Goal: Task Accomplishment & Management: Manage account settings

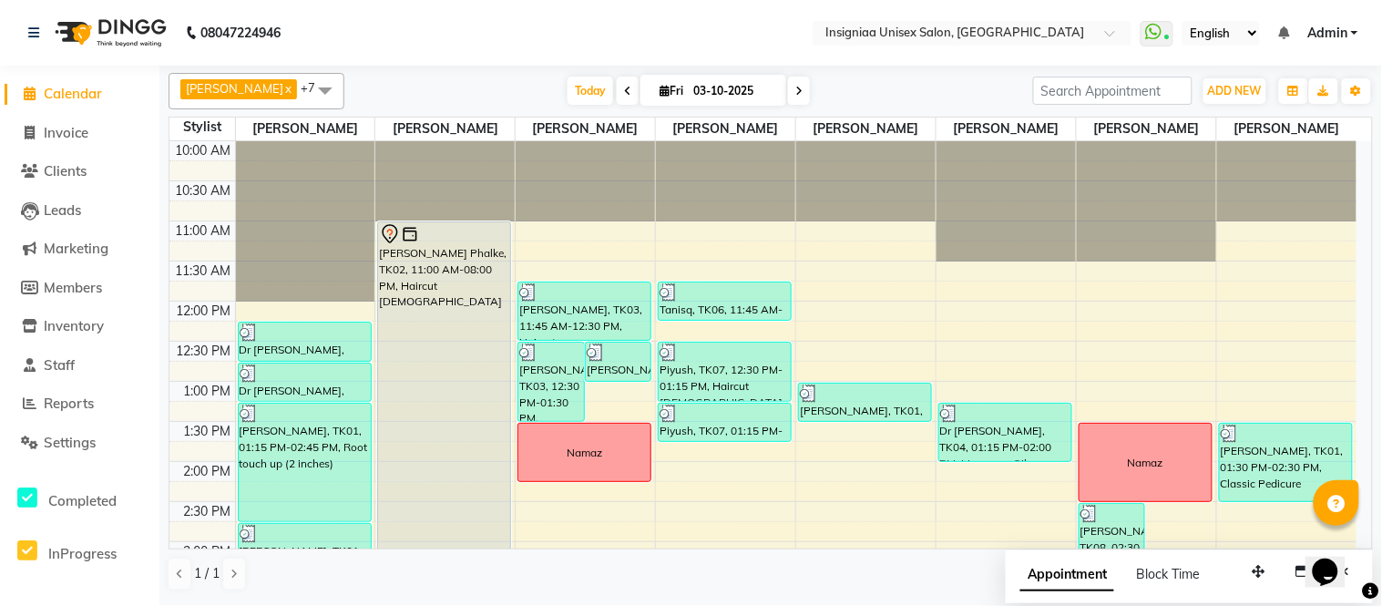
scroll to position [558, 0]
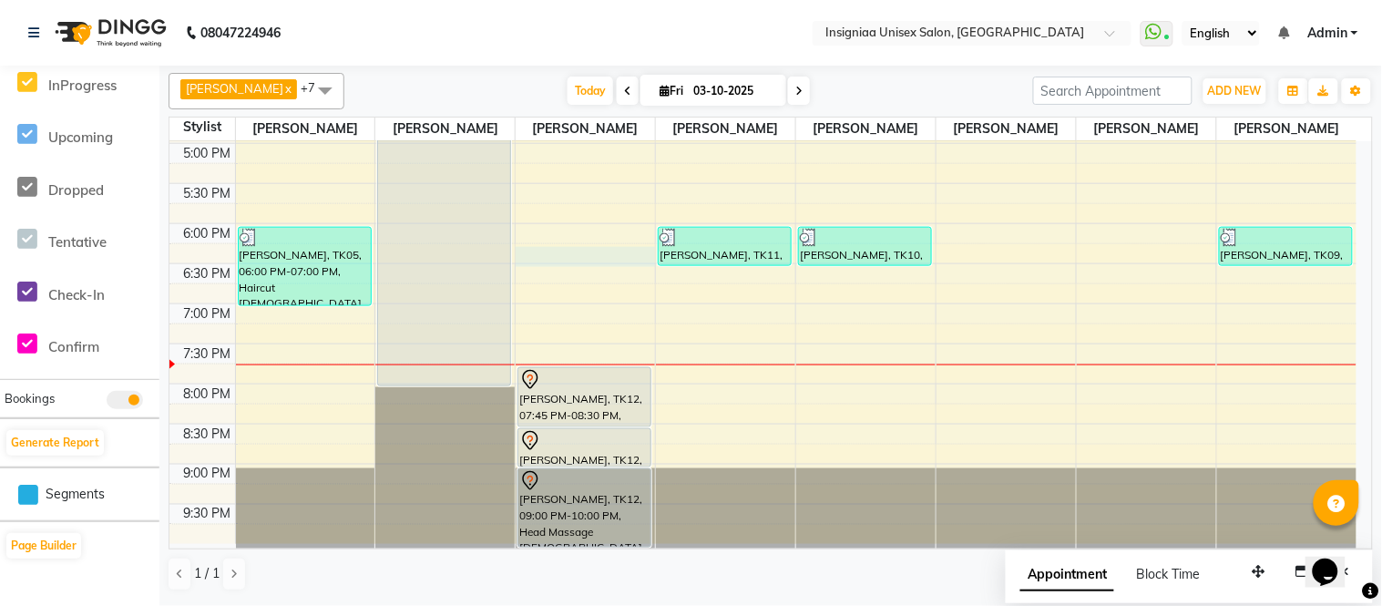
click at [545, 260] on div "10:00 AM 10:30 AM 11:00 AM 11:30 AM 12:00 PM 12:30 PM 1:00 PM 1:30 PM 2:00 PM 2…" at bounding box center [762, 63] width 1187 height 961
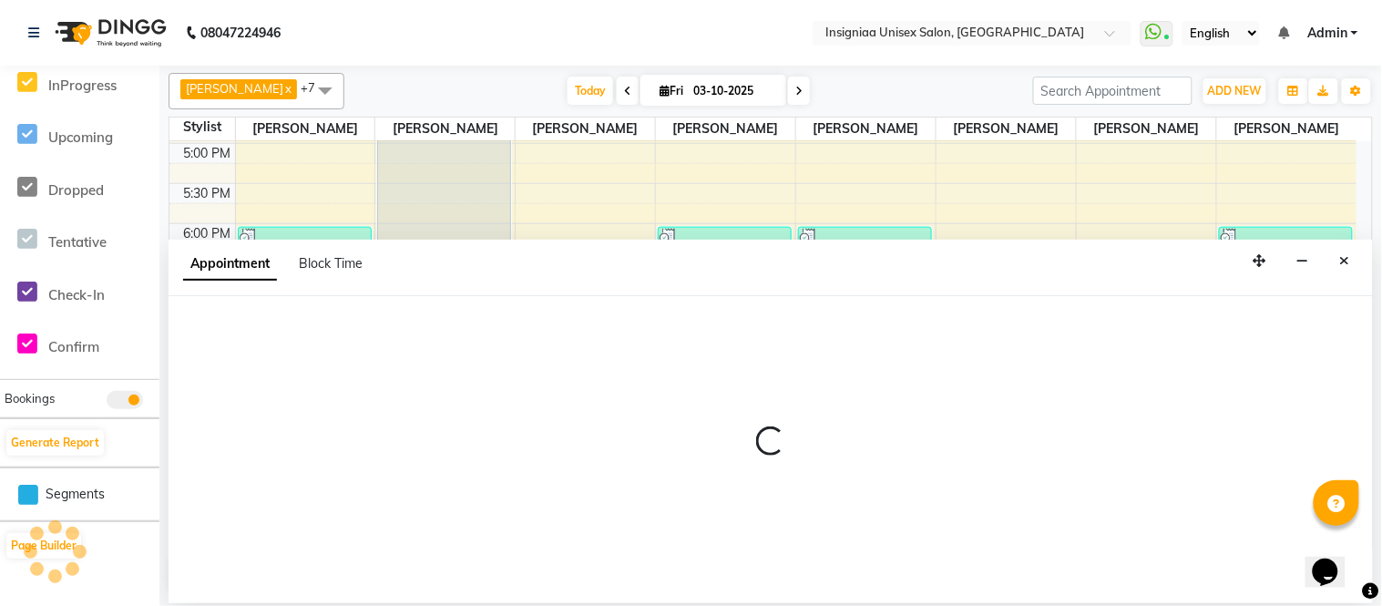
select select "58133"
select select "1095"
select select "tentative"
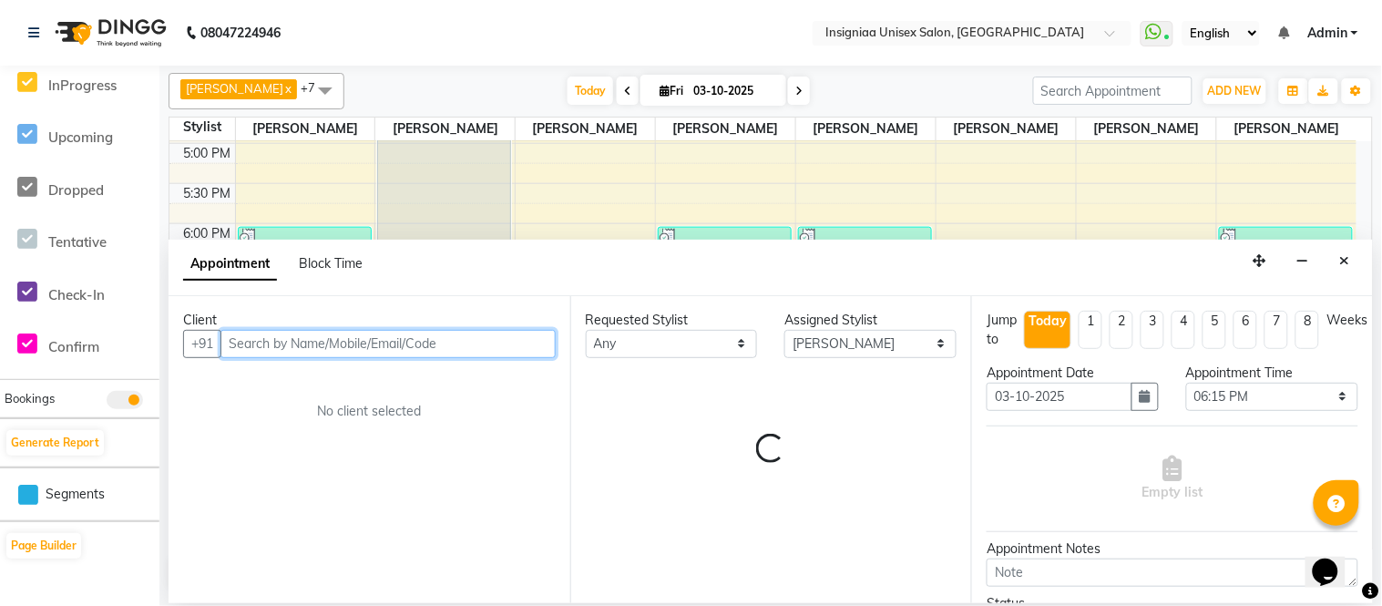
click at [370, 343] on input "text" at bounding box center [387, 344] width 335 height 28
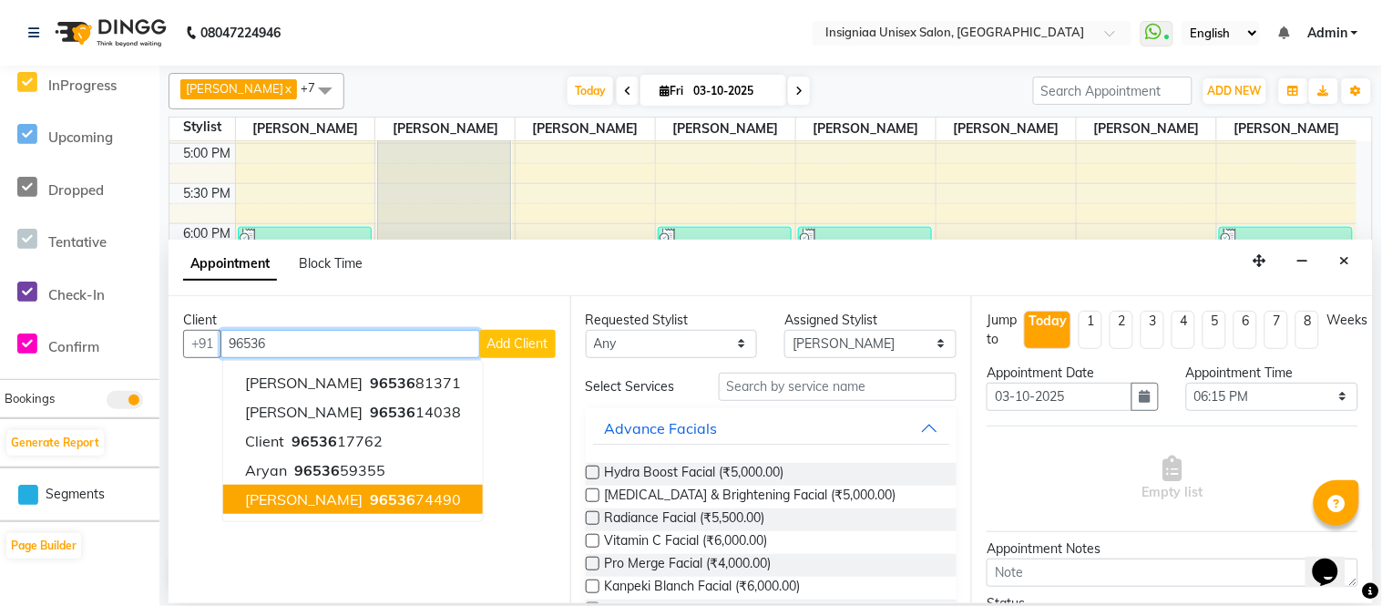
click at [261, 485] on button "[PERSON_NAME] 96536 74490" at bounding box center [353, 499] width 260 height 29
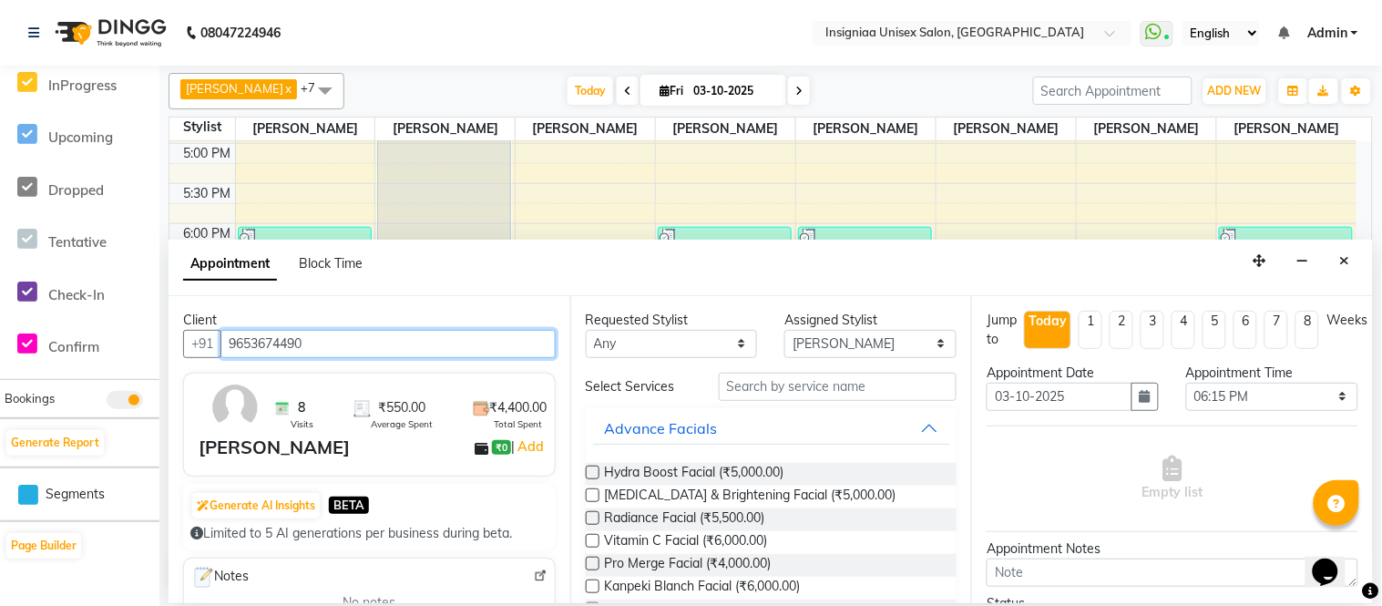
type input "9653674490"
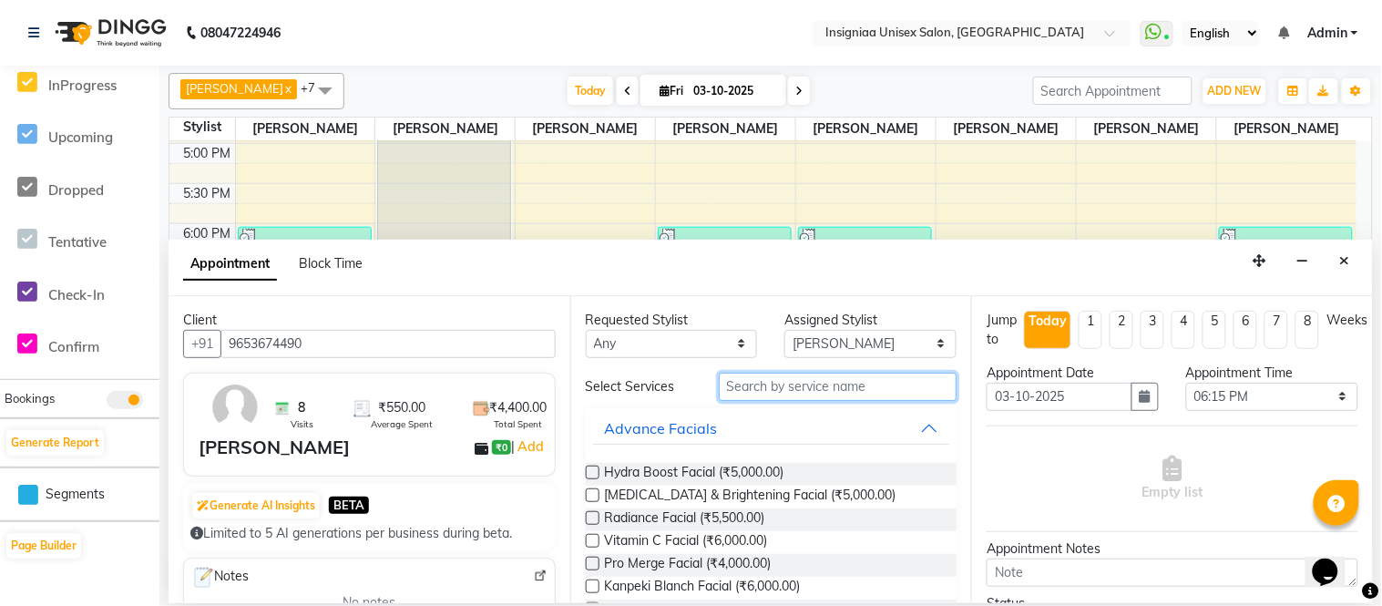
click at [791, 384] on input "text" at bounding box center [838, 387] width 239 height 28
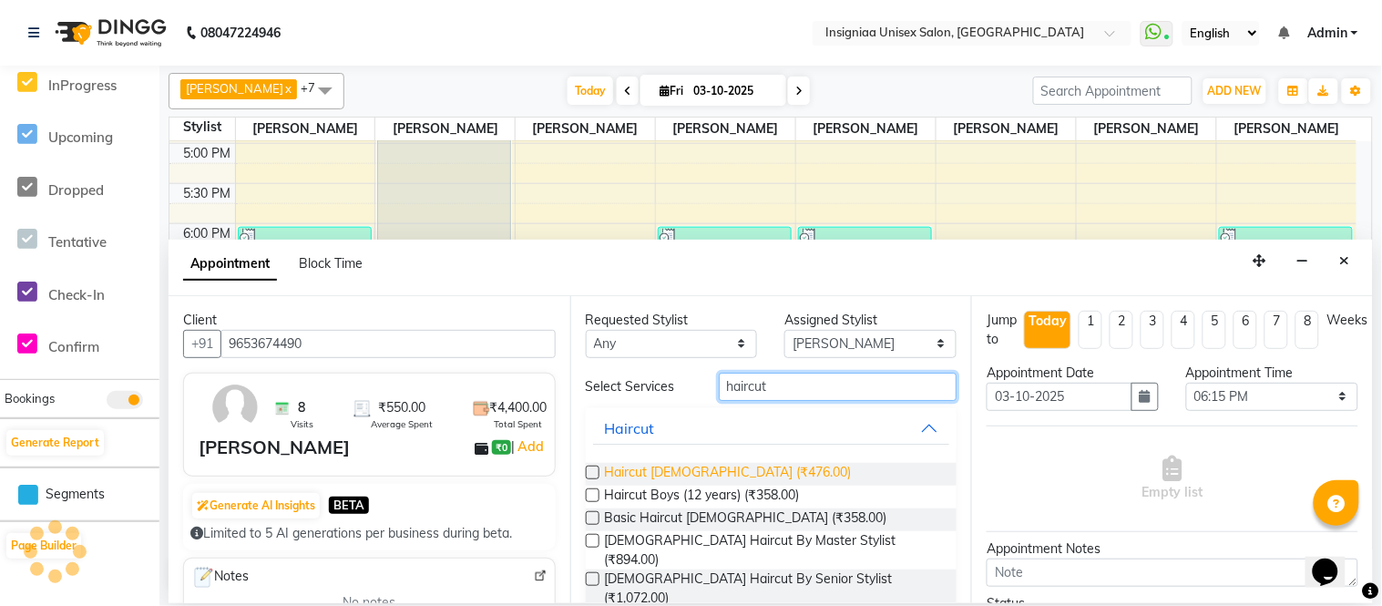
type input "haircut"
click at [706, 469] on span "Haircut [DEMOGRAPHIC_DATA] (₹476.00)" at bounding box center [728, 474] width 247 height 23
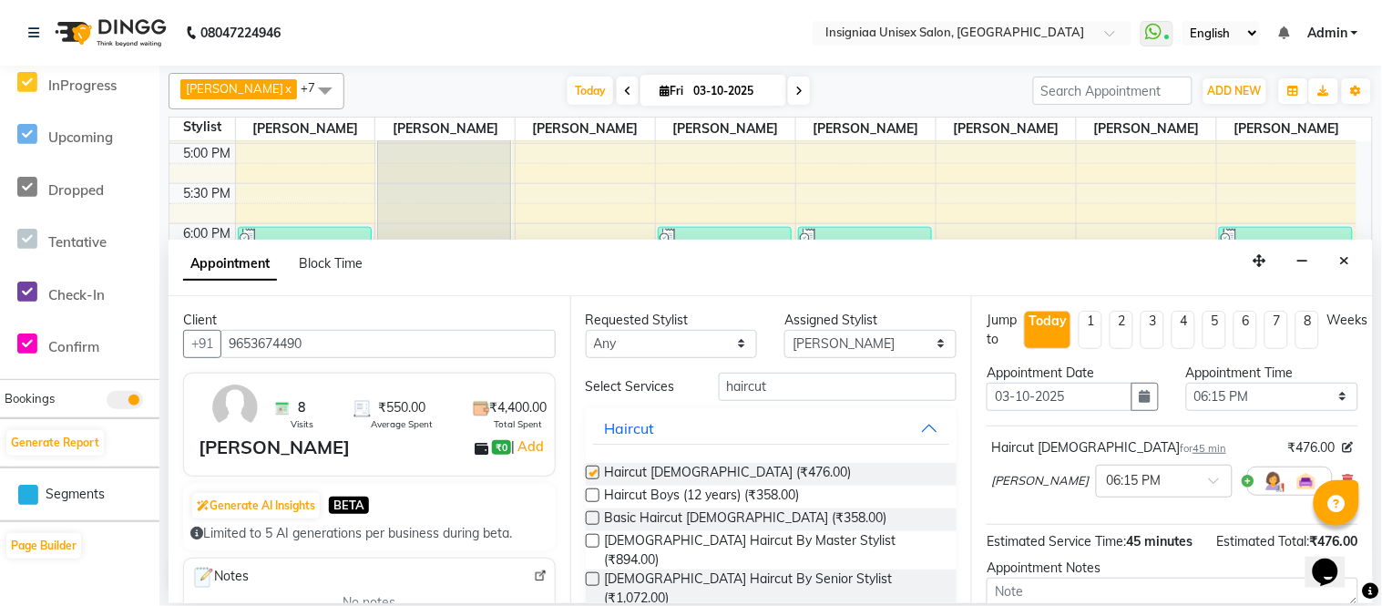
checkbox input "false"
drag, startPoint x: 790, startPoint y: 394, endPoint x: 672, endPoint y: 393, distance: 117.5
click at [672, 393] on div "Select Services haircut" at bounding box center [771, 387] width 399 height 28
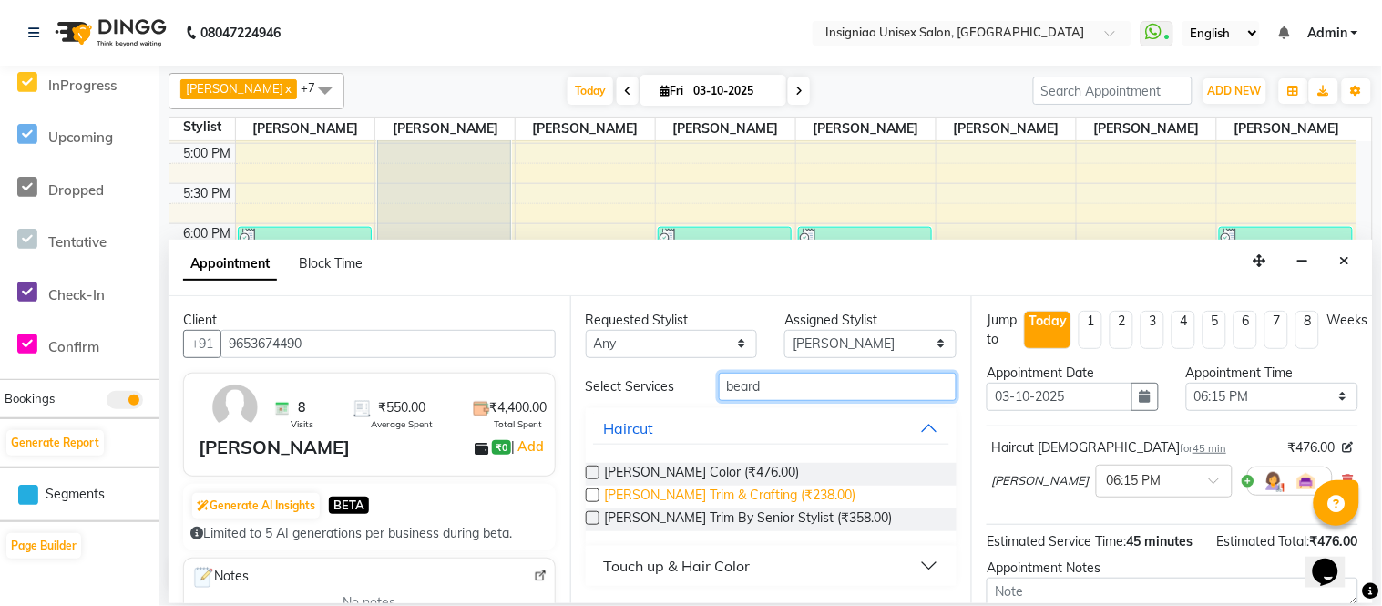
type input "beard"
click at [724, 495] on span "[PERSON_NAME] Trim & Crafting (₹238.00)" at bounding box center [730, 497] width 251 height 23
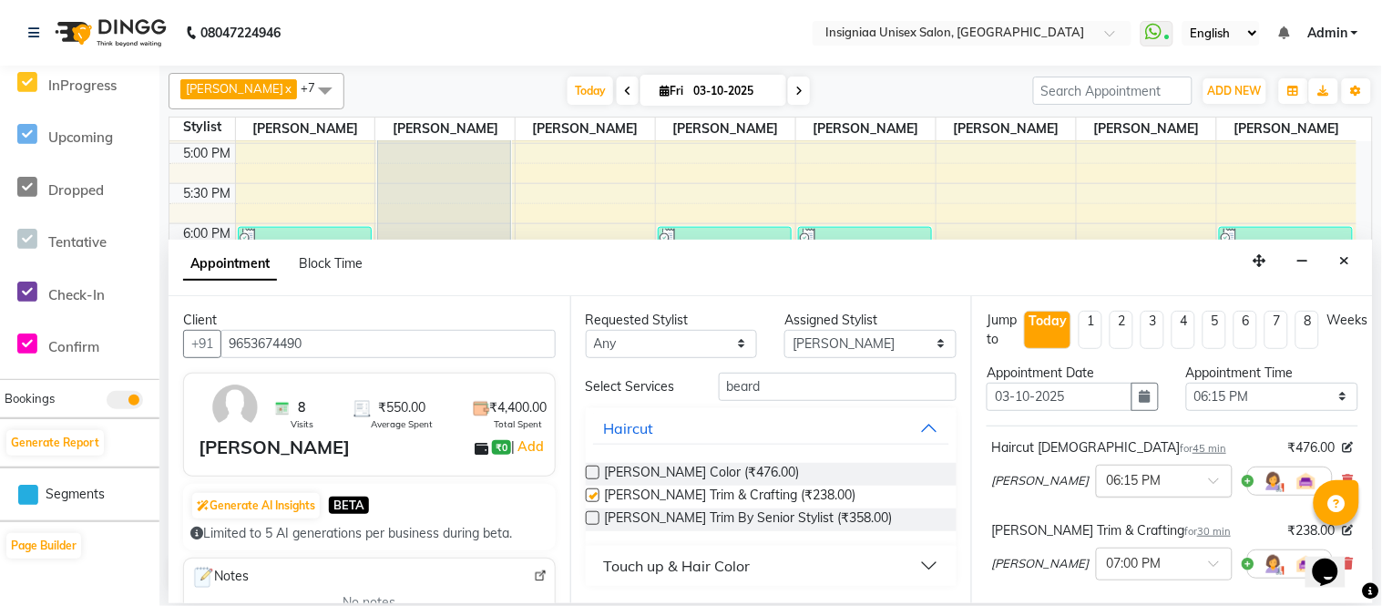
checkbox input "false"
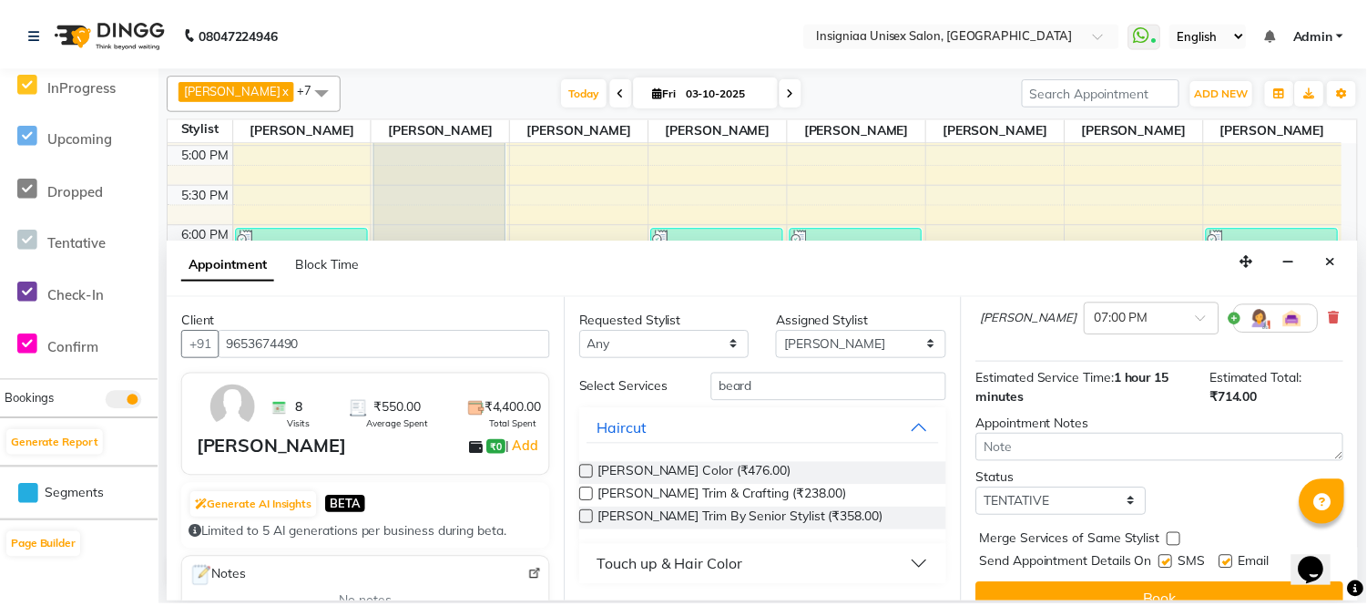
scroll to position [273, 0]
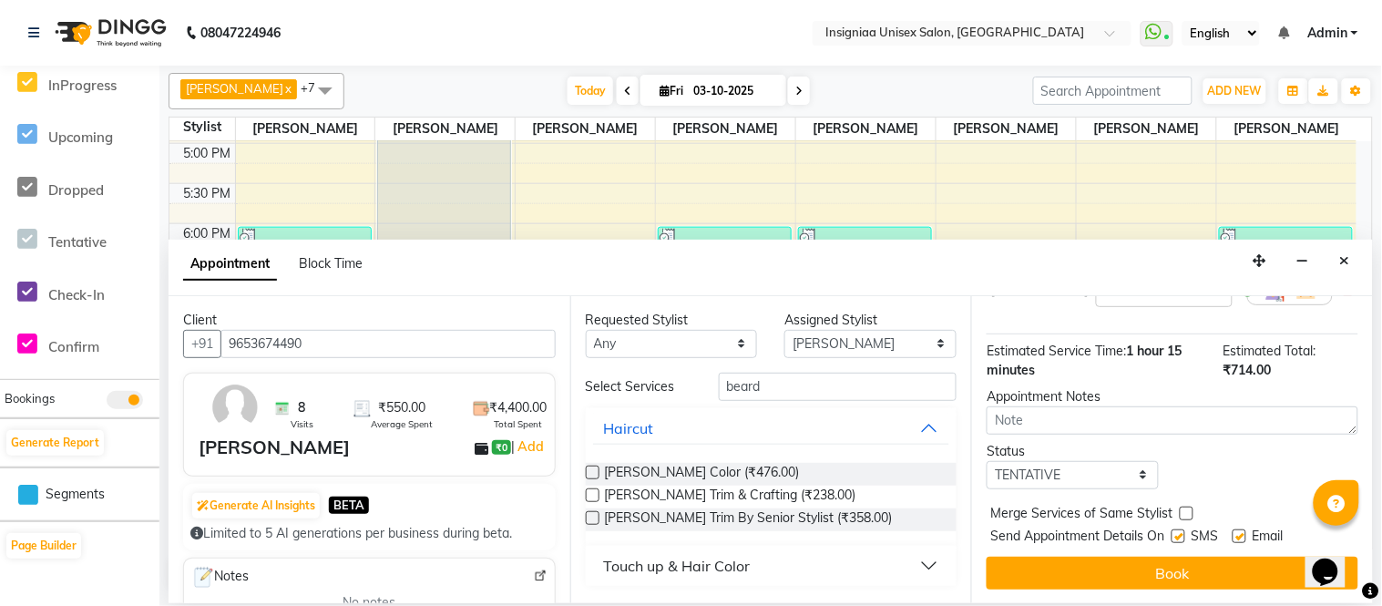
click at [1242, 531] on label at bounding box center [1240, 536] width 14 height 14
click at [1242, 532] on input "checkbox" at bounding box center [1239, 538] width 12 height 12
checkbox input "false"
click at [1178, 536] on label at bounding box center [1179, 536] width 14 height 14
click at [1178, 536] on input "checkbox" at bounding box center [1178, 538] width 12 height 12
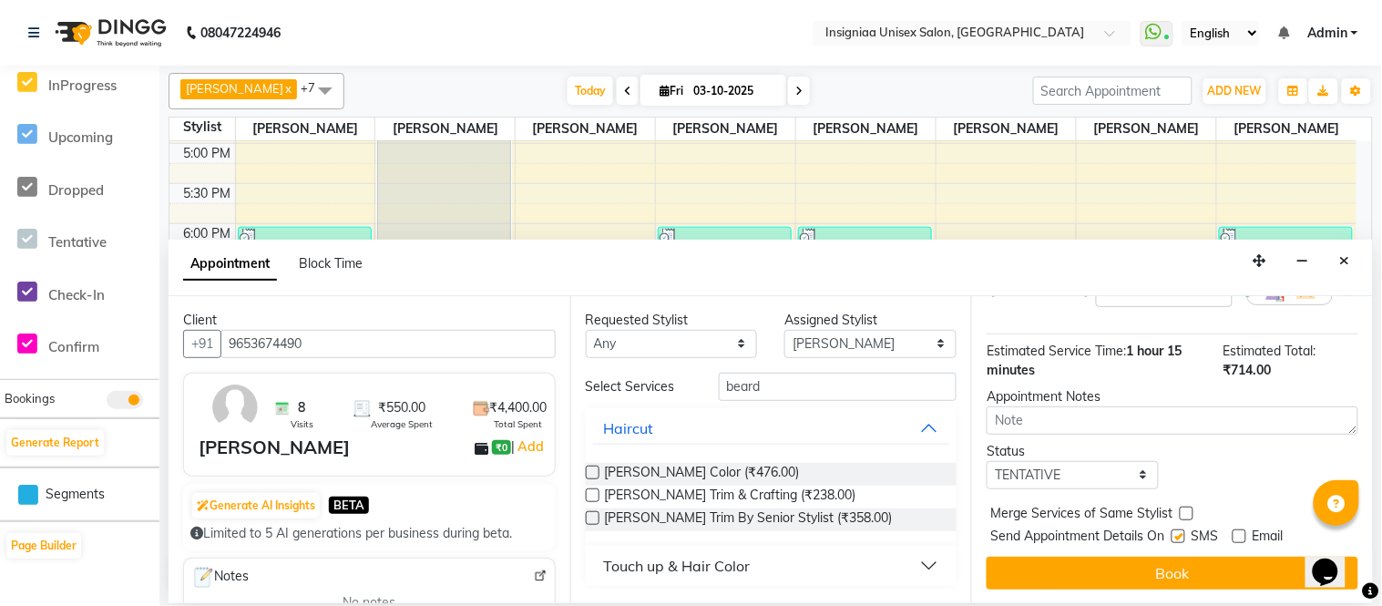
checkbox input "false"
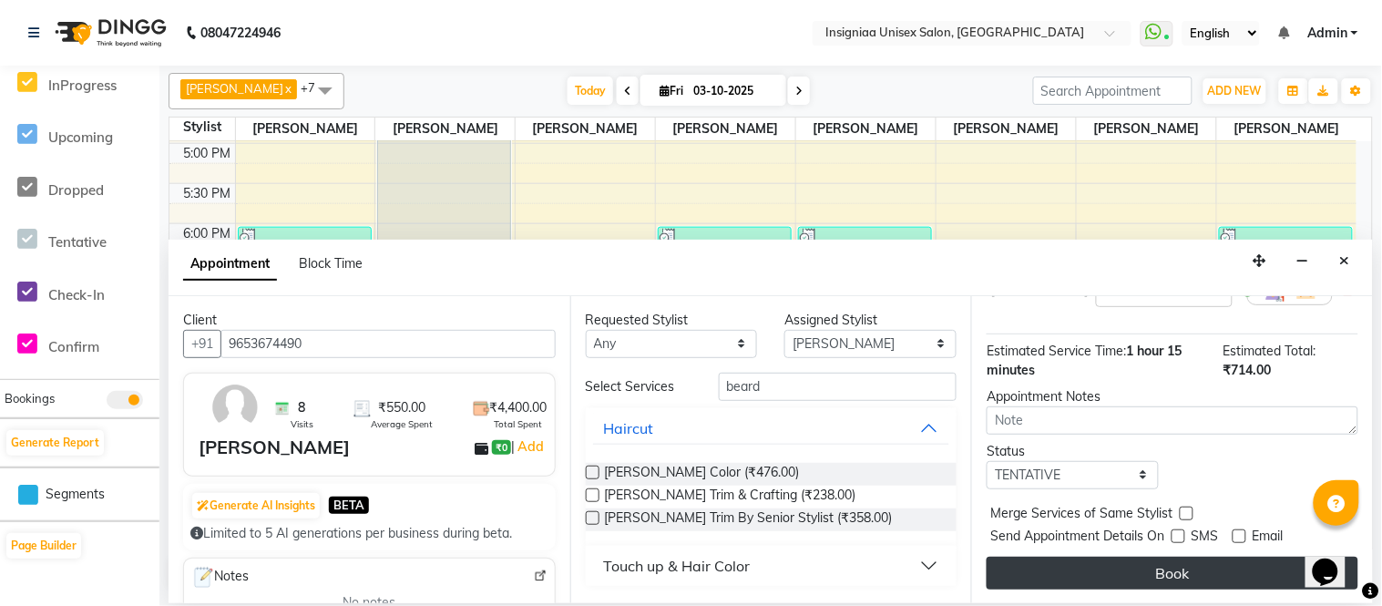
click at [1177, 562] on button "Book" at bounding box center [1173, 573] width 372 height 33
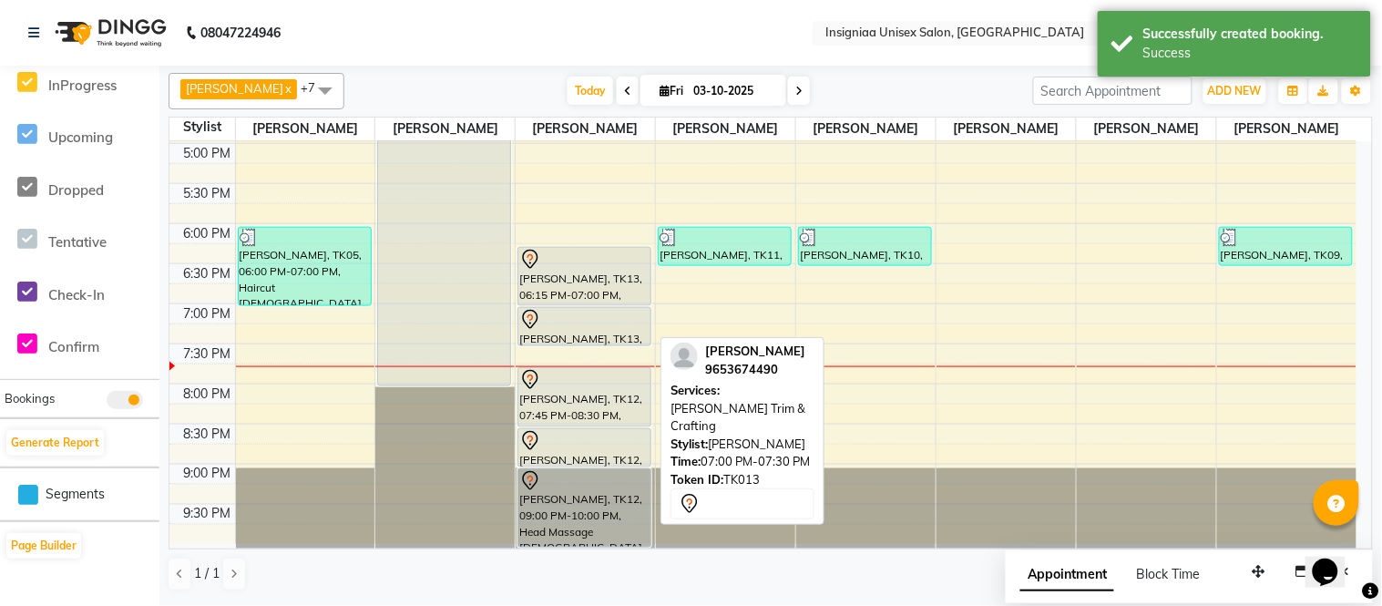
click at [581, 332] on div "[PERSON_NAME], TK13, 07:00 PM-07:30 PM, [PERSON_NAME] Trim & Crafting" at bounding box center [584, 326] width 132 height 37
select select "7"
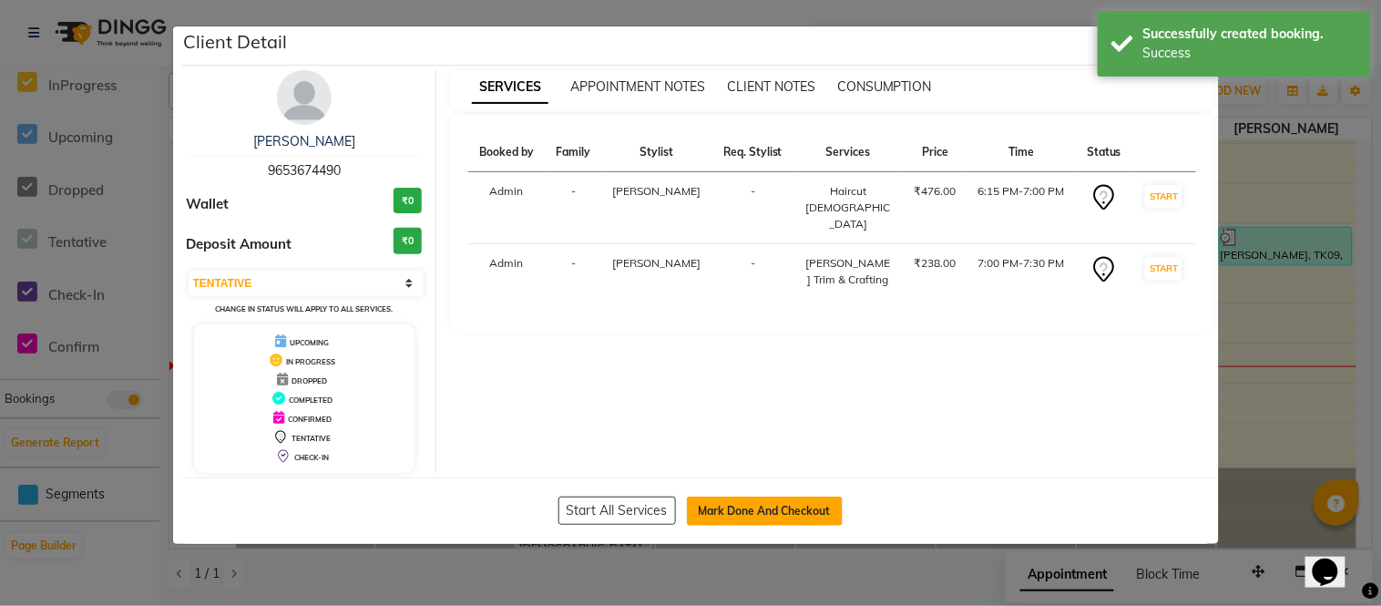
click at [777, 512] on button "Mark Done And Checkout" at bounding box center [765, 511] width 156 height 29
select select "service"
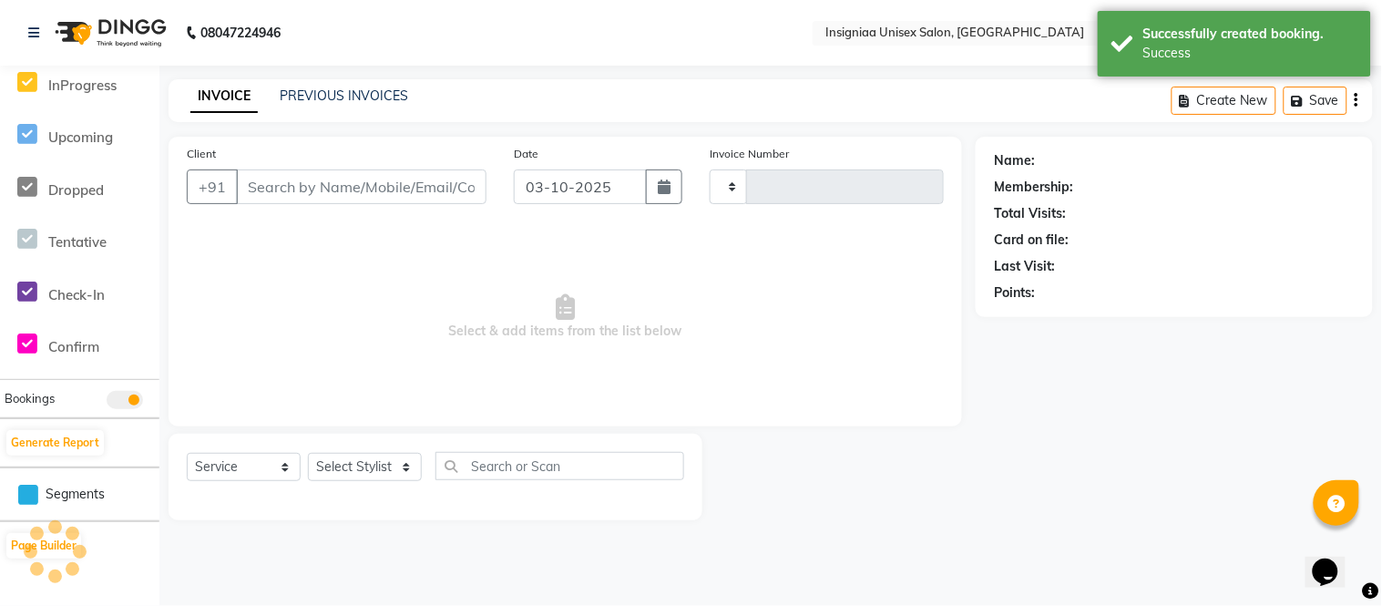
type input "3203"
select select "6999"
type input "9653674490"
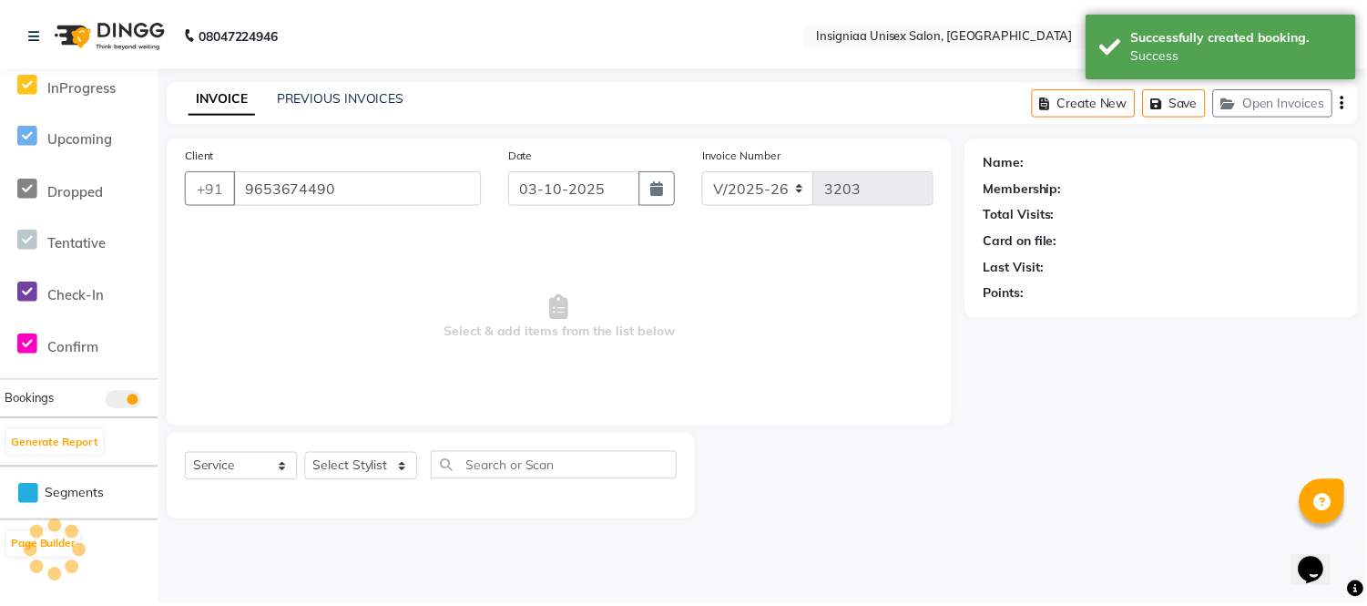
scroll to position [303, 0]
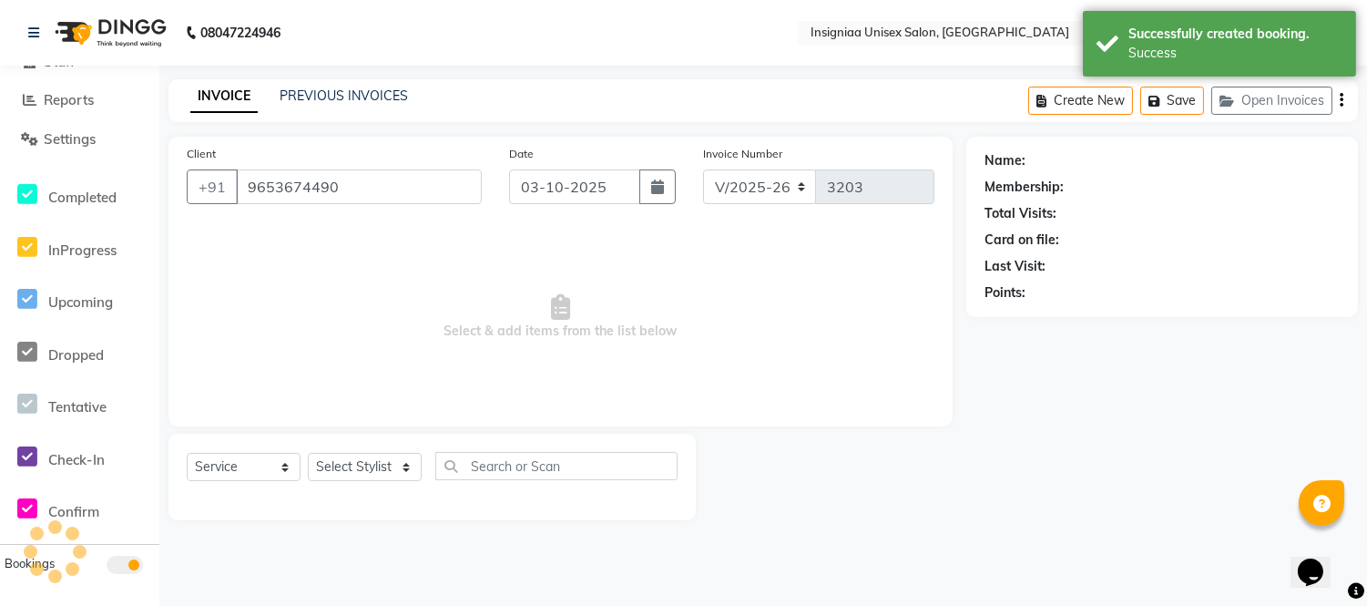
select select "58133"
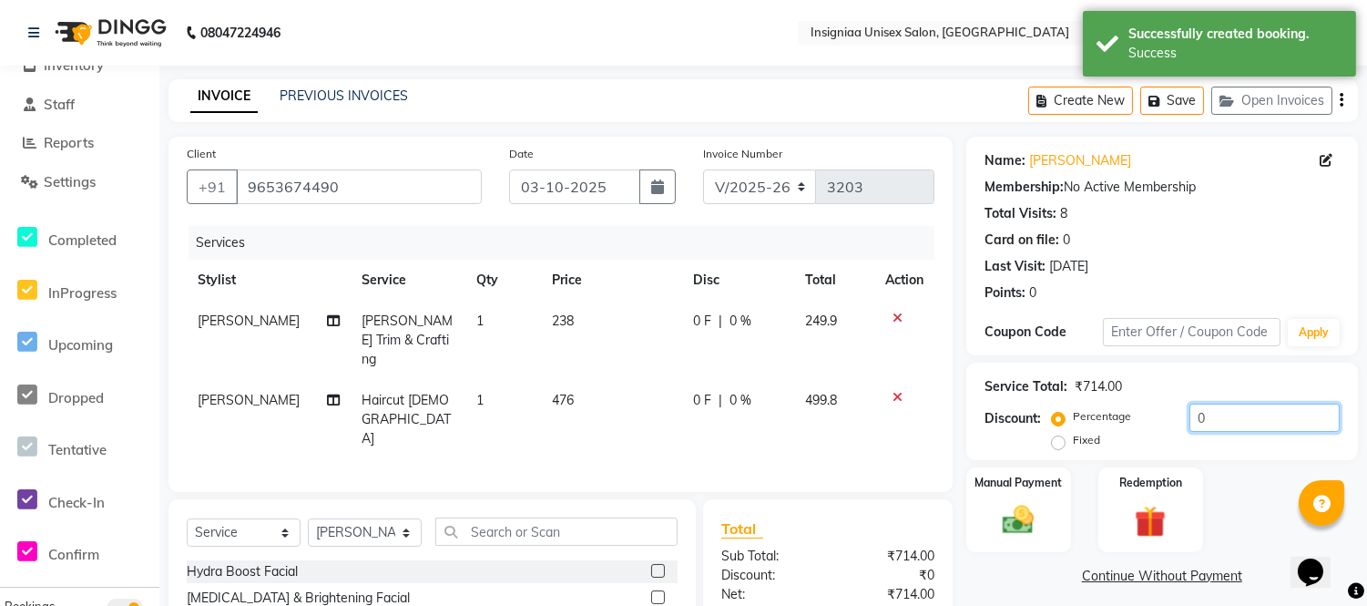
click at [1195, 425] on input "0" at bounding box center [1265, 418] width 150 height 28
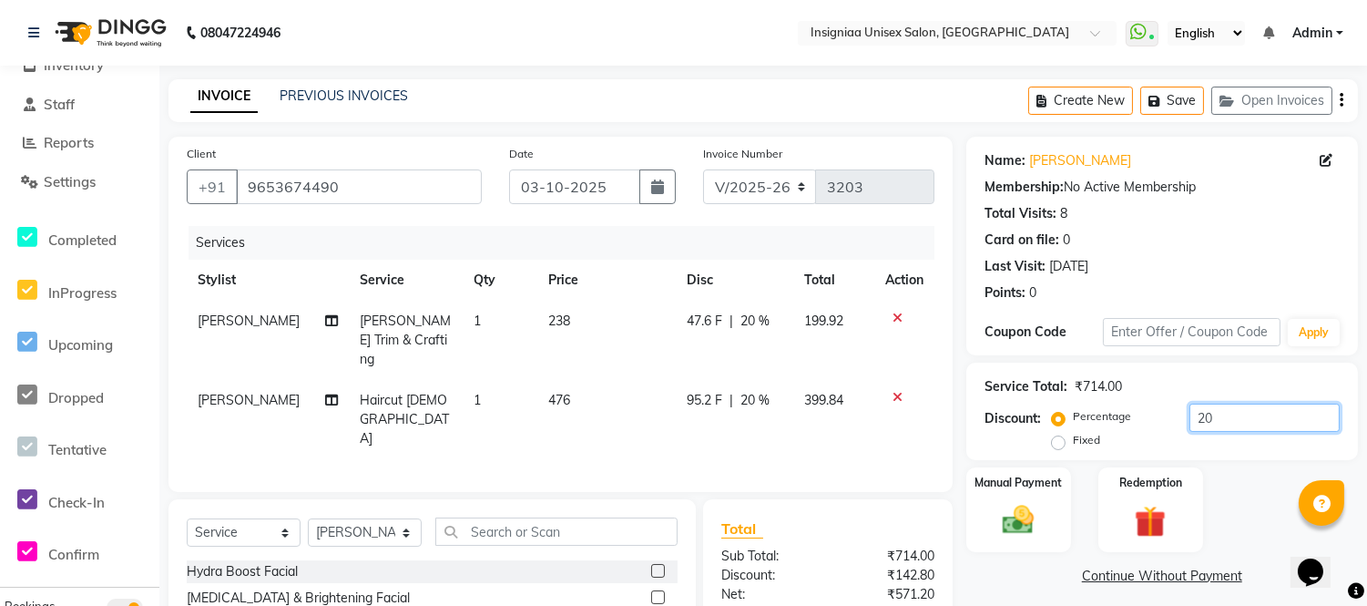
scroll to position [165, 0]
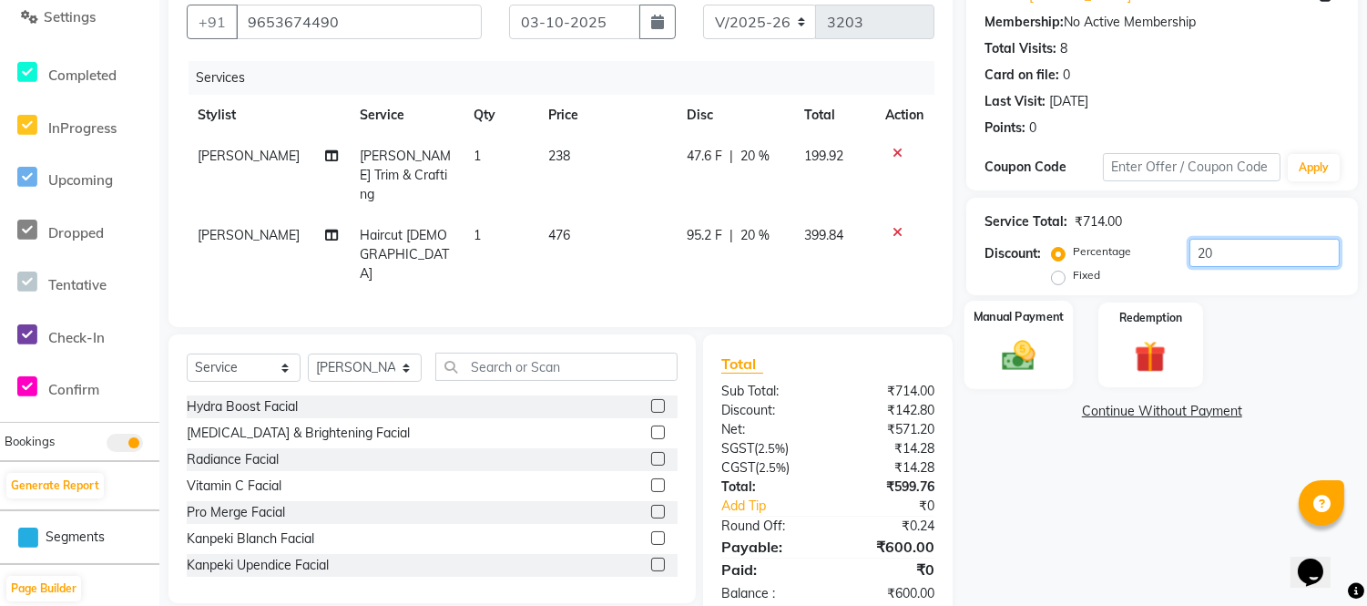
type input "20"
click at [1018, 351] on img at bounding box center [1019, 355] width 54 height 38
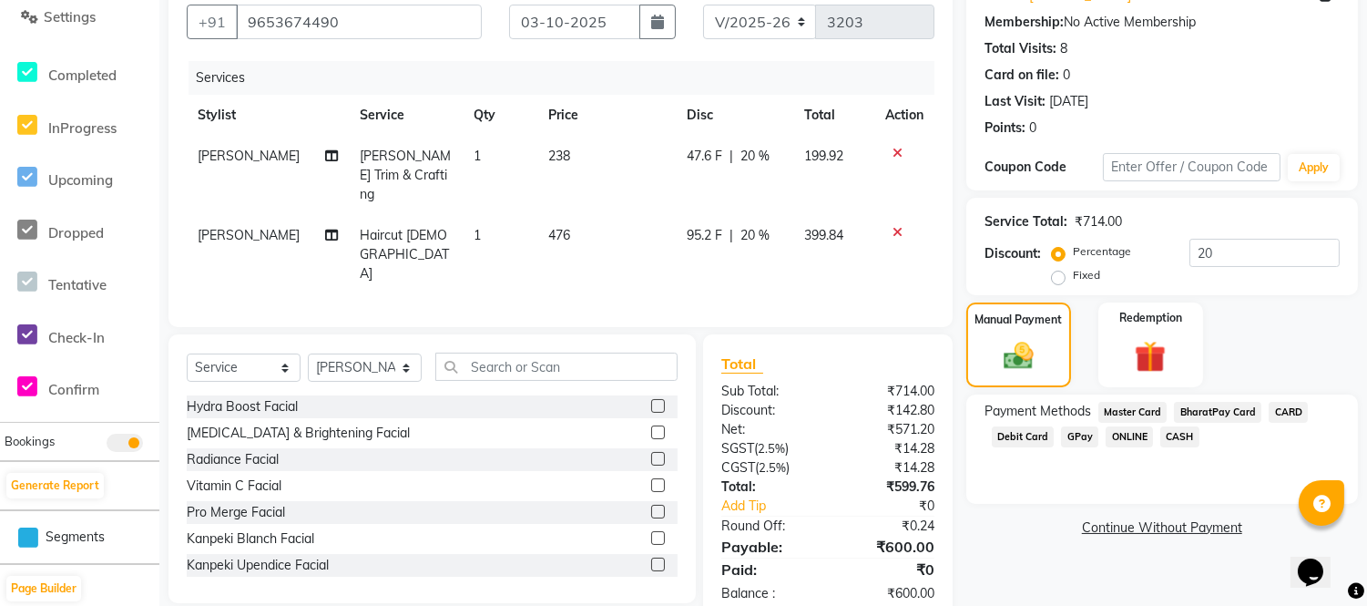
click at [1079, 438] on span "GPay" at bounding box center [1079, 436] width 37 height 21
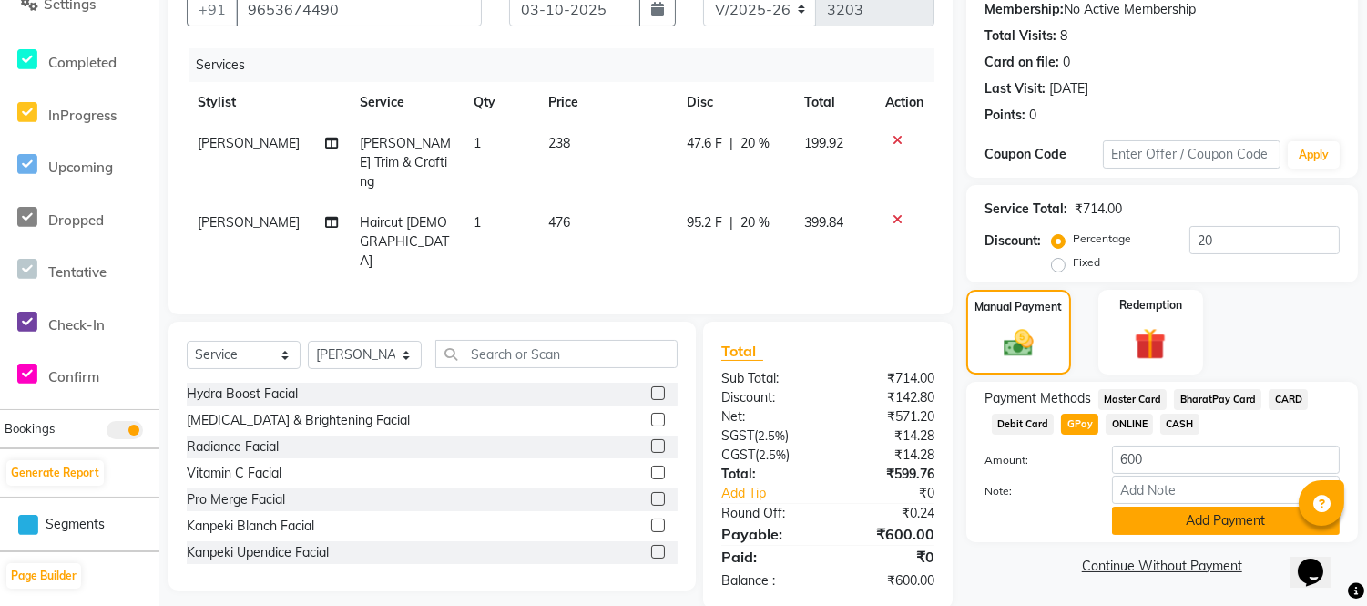
click at [1133, 522] on button "Add Payment" at bounding box center [1226, 521] width 228 height 28
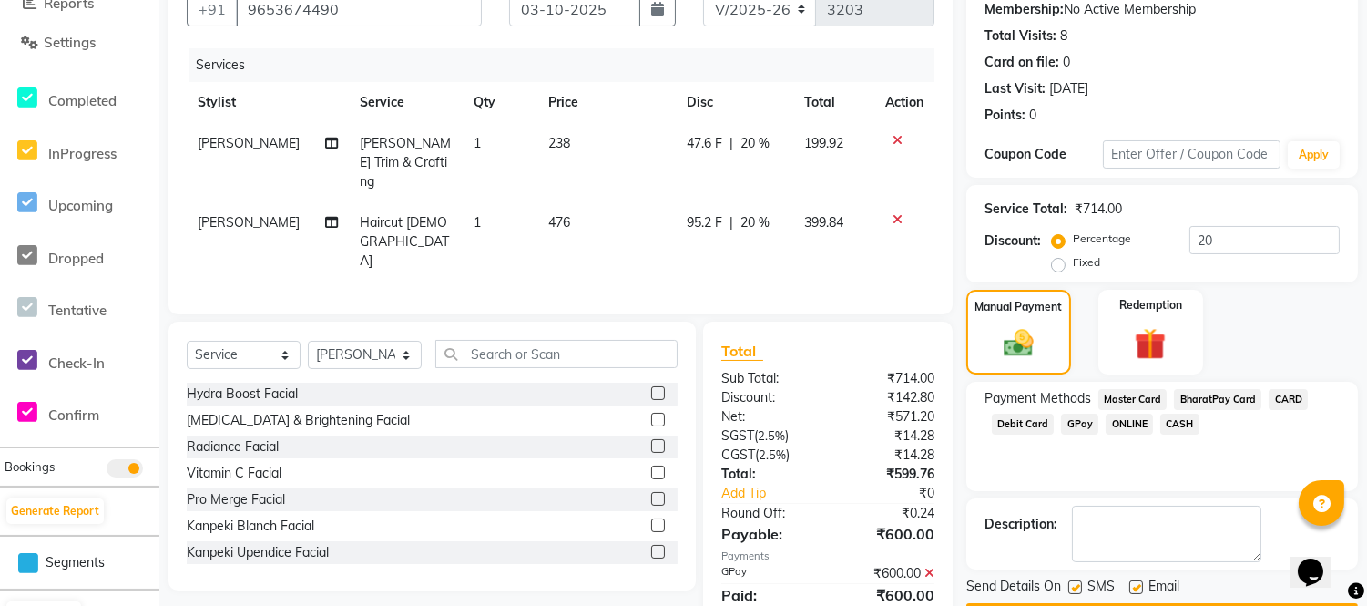
scroll to position [230, 0]
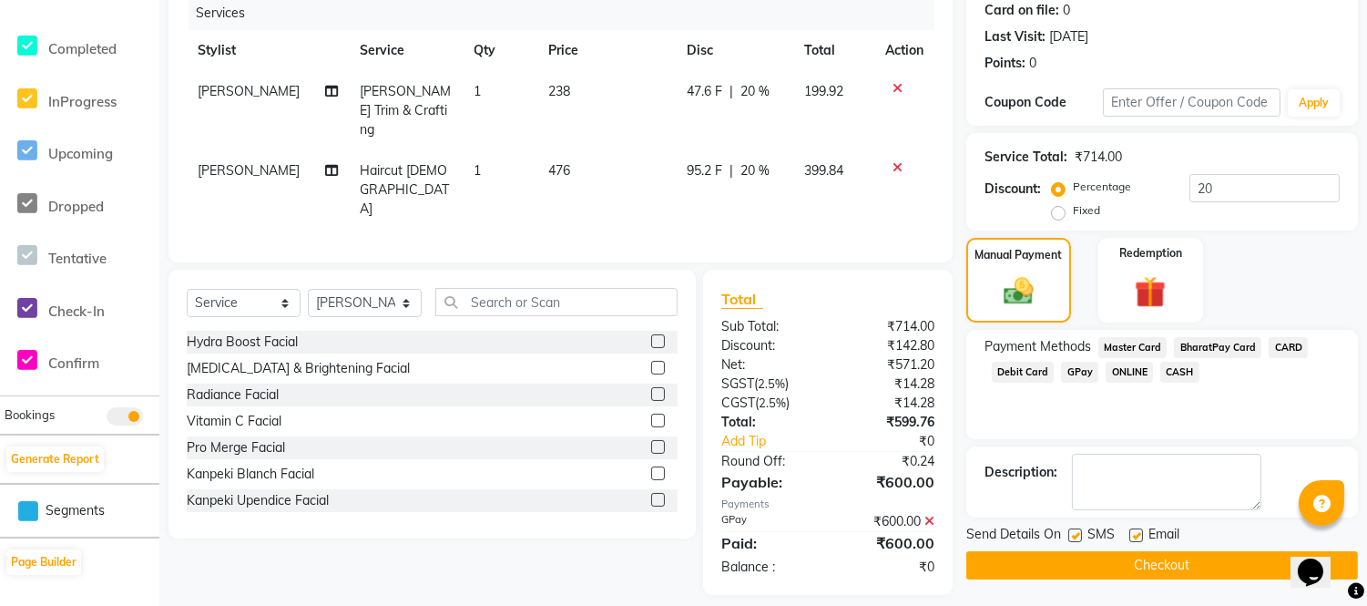
click at [1141, 538] on div "Email" at bounding box center [1162, 536] width 65 height 23
click at [1136, 534] on label at bounding box center [1137, 535] width 14 height 14
click at [1136, 534] on input "checkbox" at bounding box center [1136, 536] width 12 height 12
checkbox input "false"
click at [1076, 538] on label at bounding box center [1076, 535] width 14 height 14
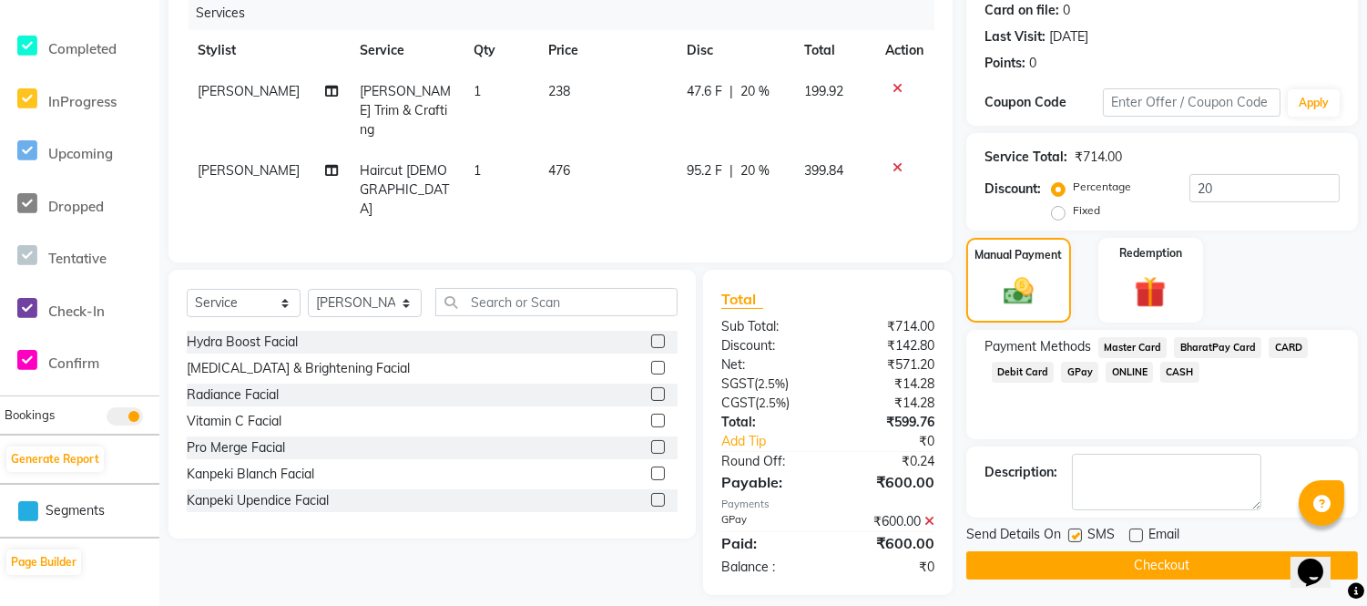
click at [1076, 538] on input "checkbox" at bounding box center [1075, 536] width 12 height 12
checkbox input "false"
click at [1076, 559] on button "Checkout" at bounding box center [1163, 565] width 392 height 28
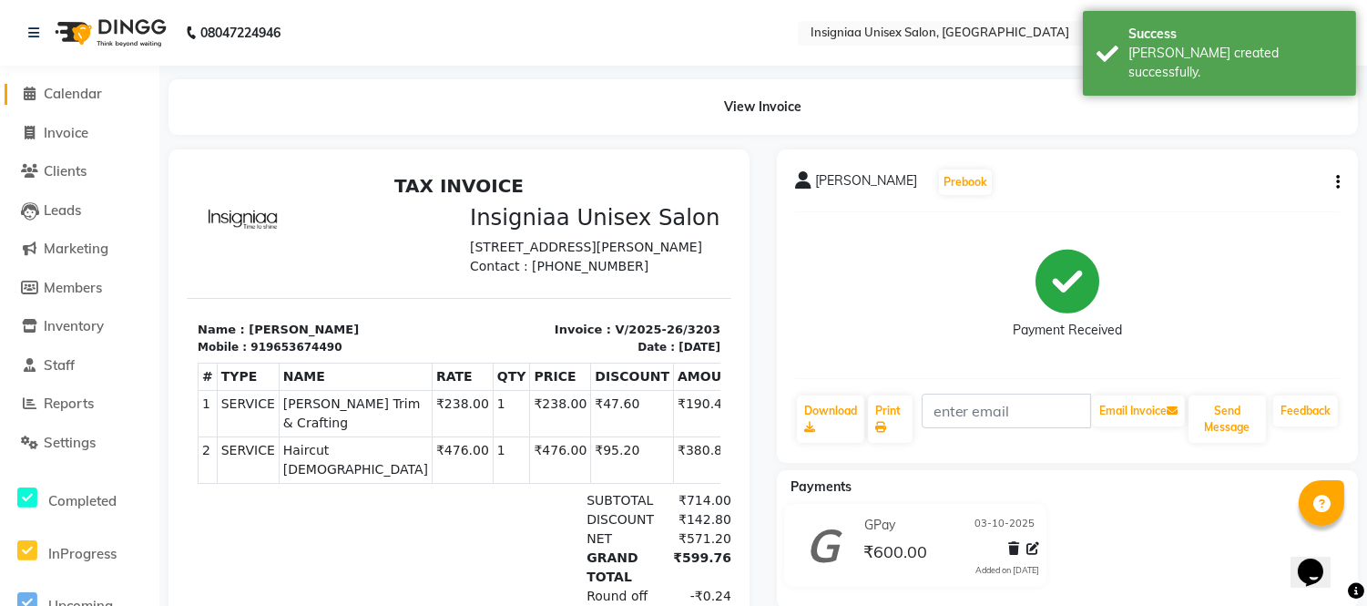
click at [76, 86] on span "Calendar" at bounding box center [73, 93] width 58 height 17
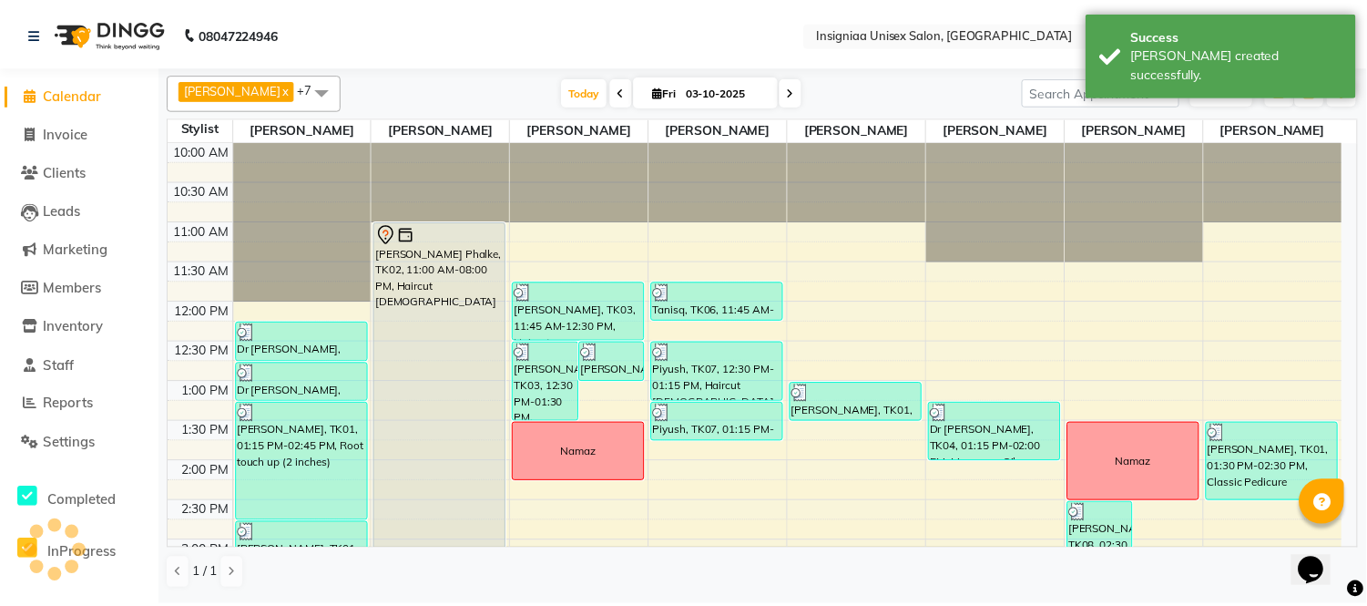
scroll to position [558, 0]
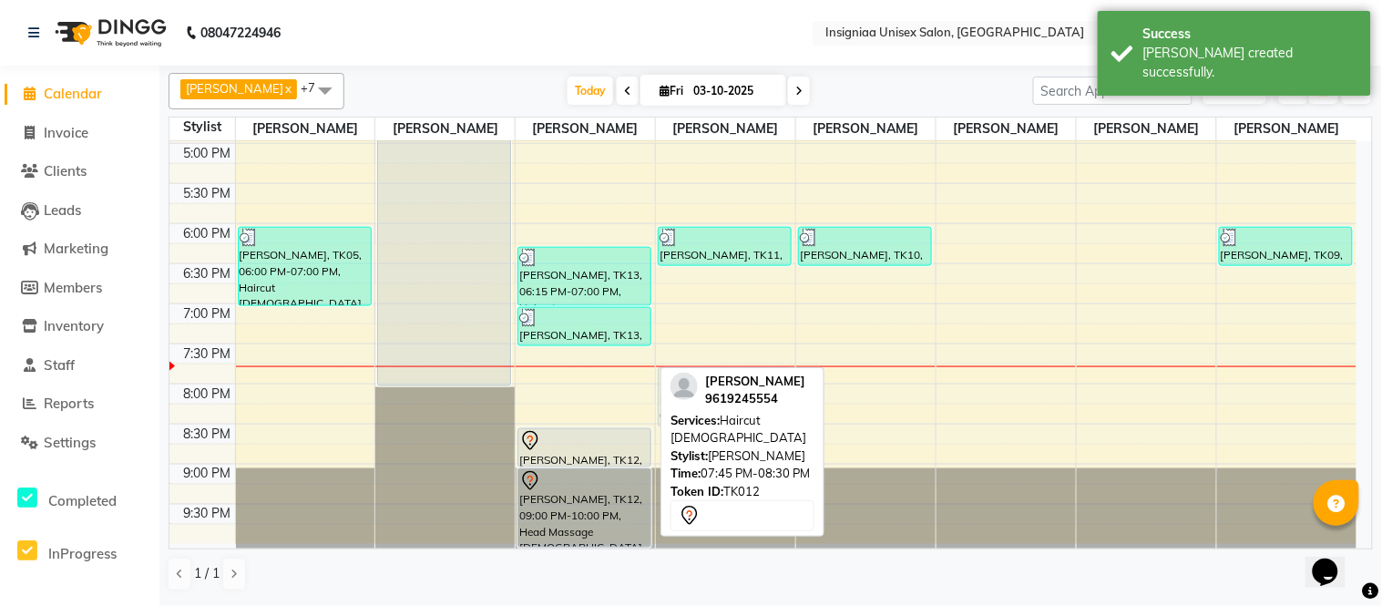
drag, startPoint x: 590, startPoint y: 388, endPoint x: 688, endPoint y: 388, distance: 97.5
click at [688, 388] on div "[PERSON_NAME] x [PERSON_NAME] x [PERSON_NAME] x [PERSON_NAME] x [PERSON_NAME] x…" at bounding box center [771, 332] width 1204 height 533
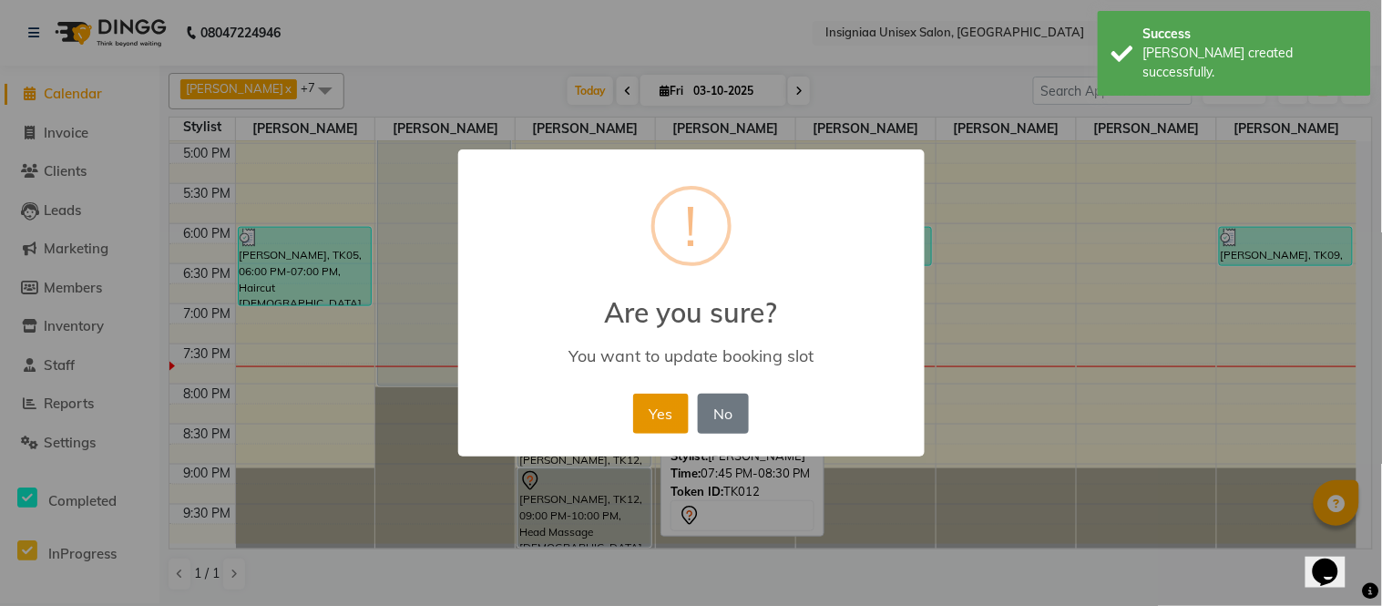
click at [677, 424] on button "Yes" at bounding box center [661, 414] width 56 height 40
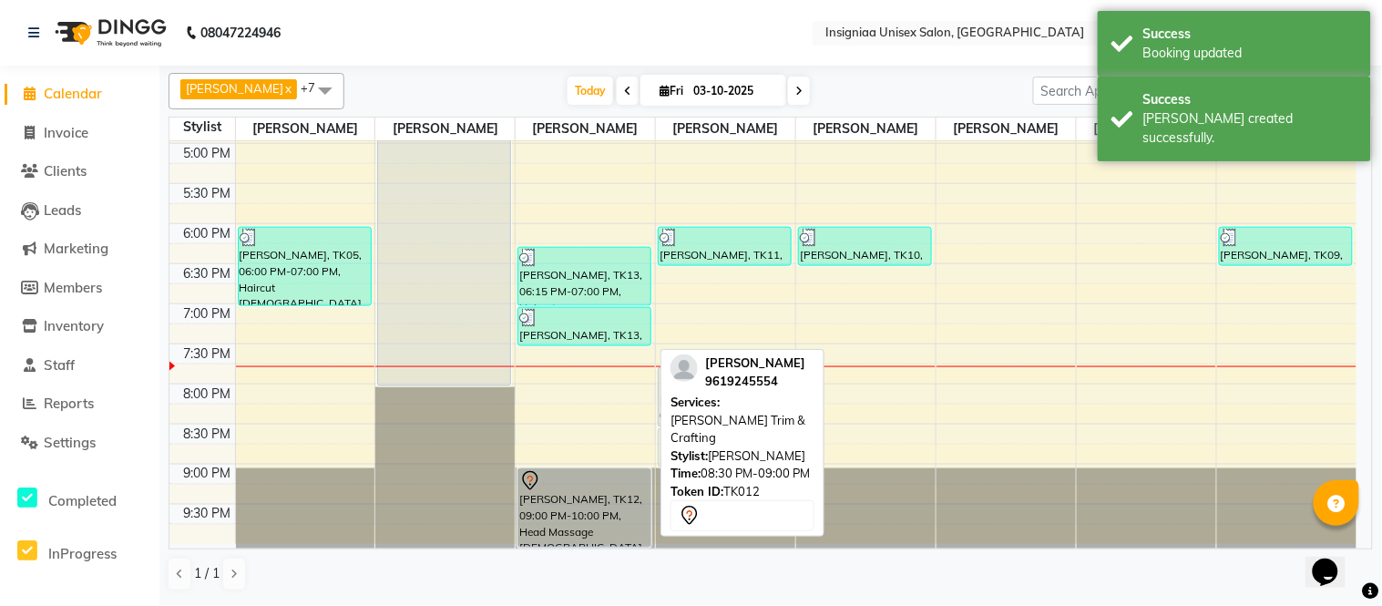
drag, startPoint x: 595, startPoint y: 446, endPoint x: 683, endPoint y: 450, distance: 88.4
click at [683, 450] on div "[PERSON_NAME] x [PERSON_NAME] x [PERSON_NAME] x [PERSON_NAME] x [PERSON_NAME] x…" at bounding box center [771, 332] width 1204 height 533
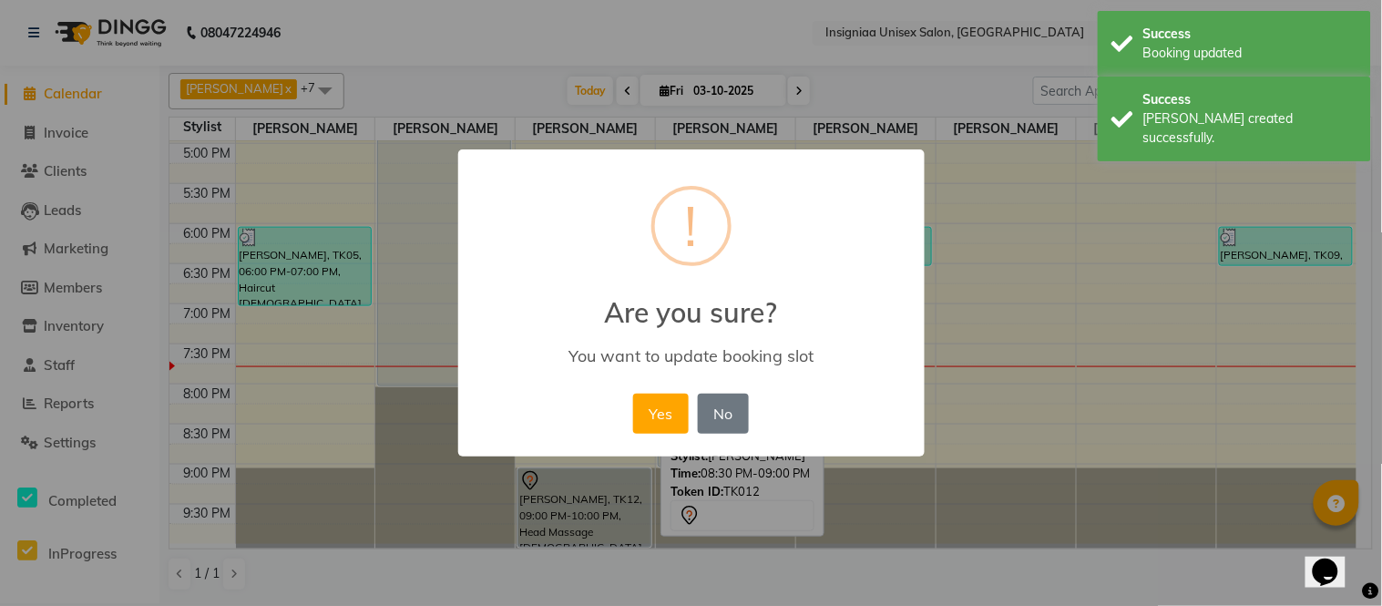
drag, startPoint x: 649, startPoint y: 412, endPoint x: 554, endPoint y: 466, distance: 109.4
click at [648, 414] on button "Yes" at bounding box center [661, 414] width 56 height 40
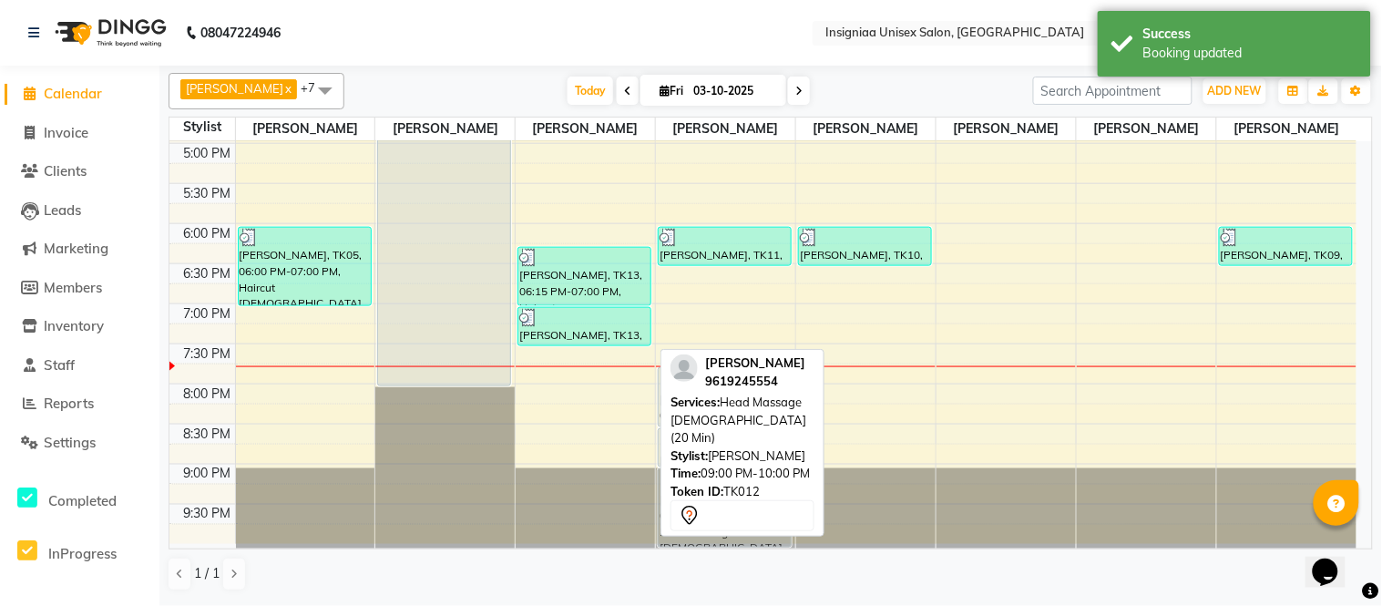
drag, startPoint x: 559, startPoint y: 487, endPoint x: 653, endPoint y: 489, distance: 93.9
click at [653, 489] on div "[PERSON_NAME], TK03, 12:30 PM-01:30 PM, [PERSON_NAME] Trim & Crafting,Haircut […" at bounding box center [585, 63] width 139 height 961
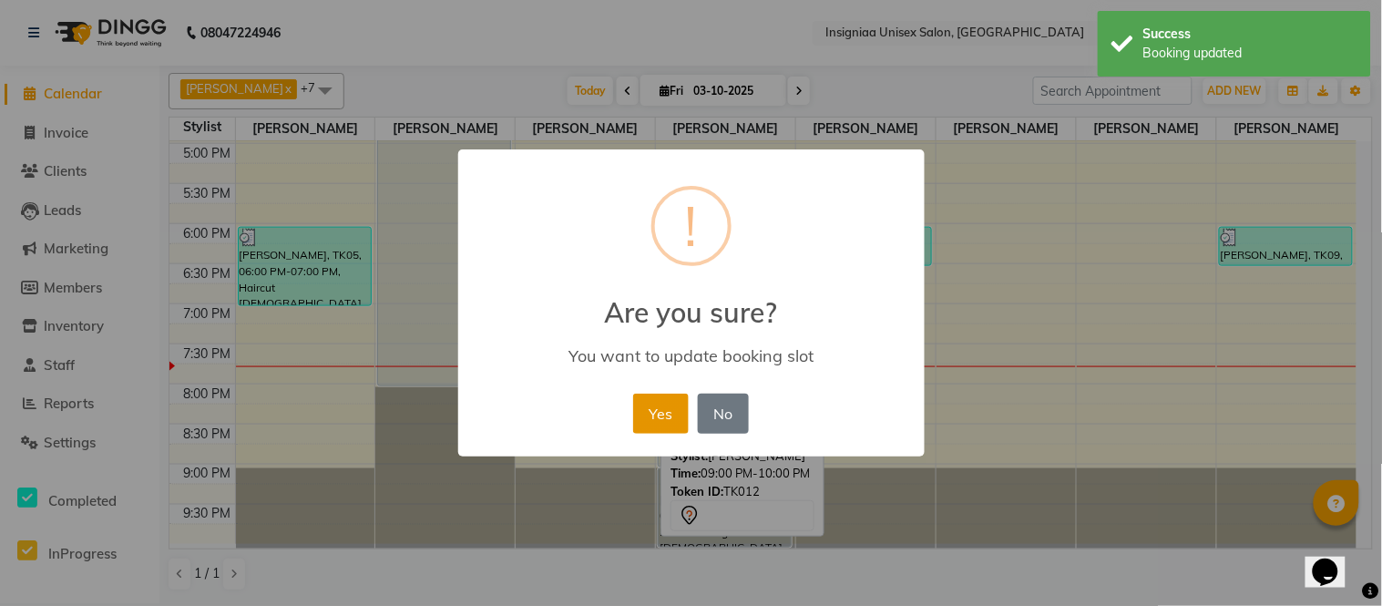
click at [667, 413] on button "Yes" at bounding box center [661, 414] width 56 height 40
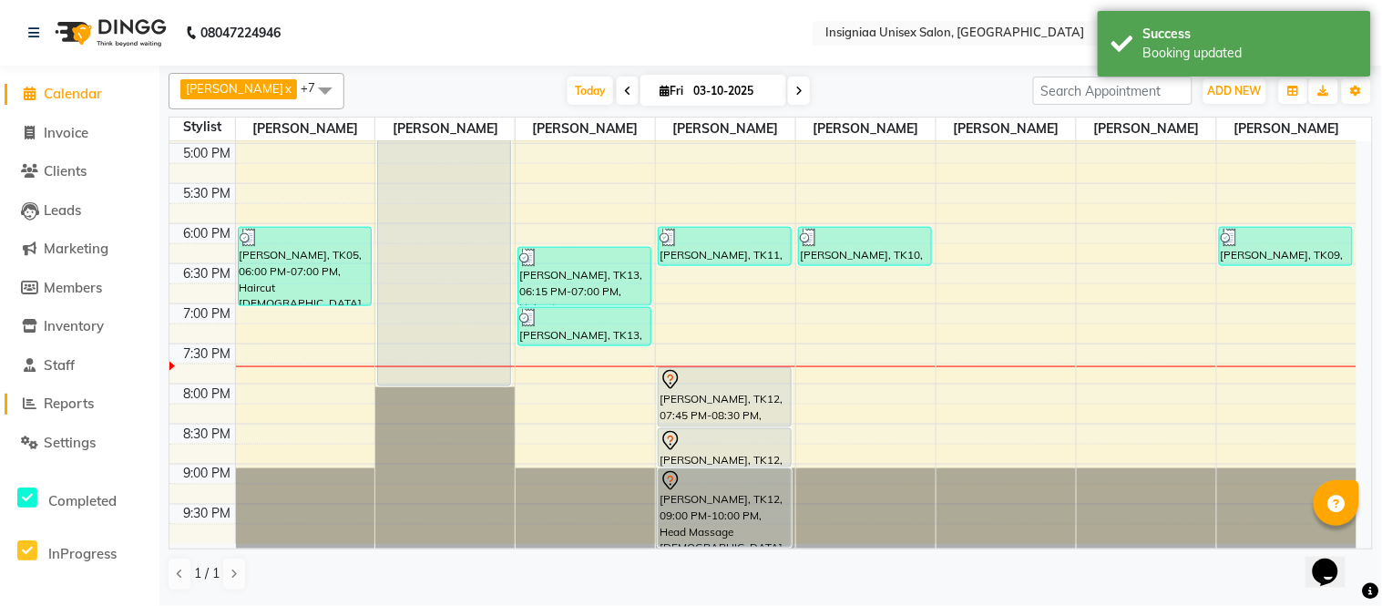
click at [69, 407] on span "Reports" at bounding box center [69, 402] width 50 height 17
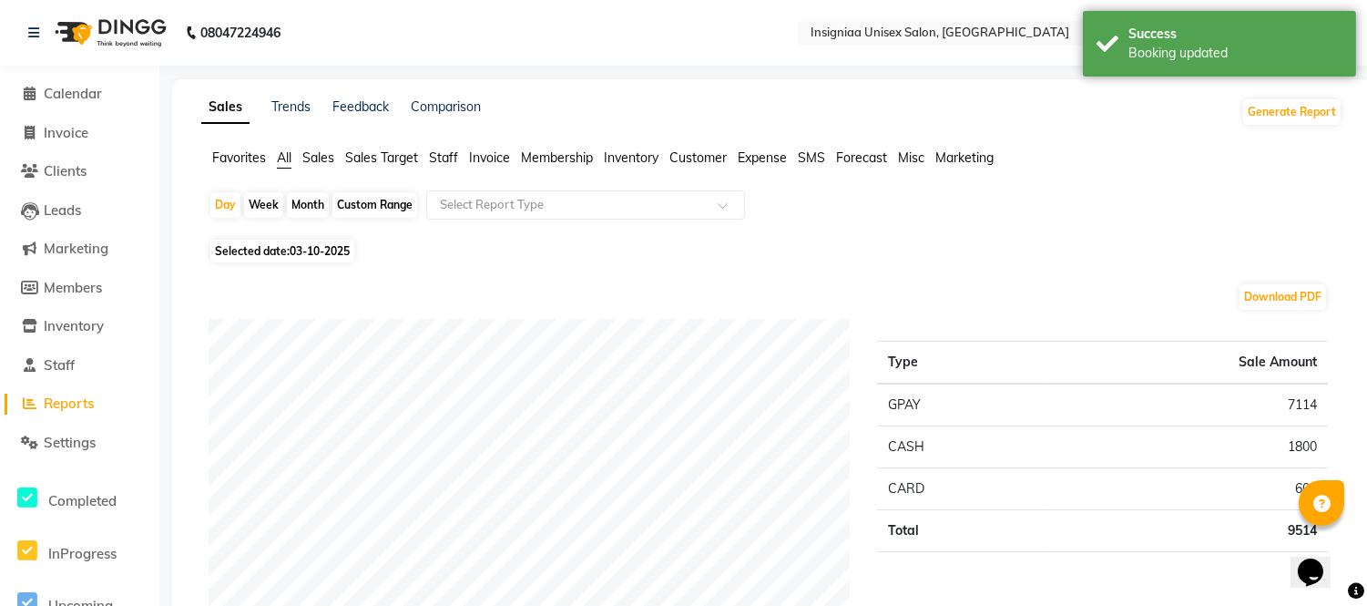
scroll to position [101, 0]
